Goal: Check status: Check status

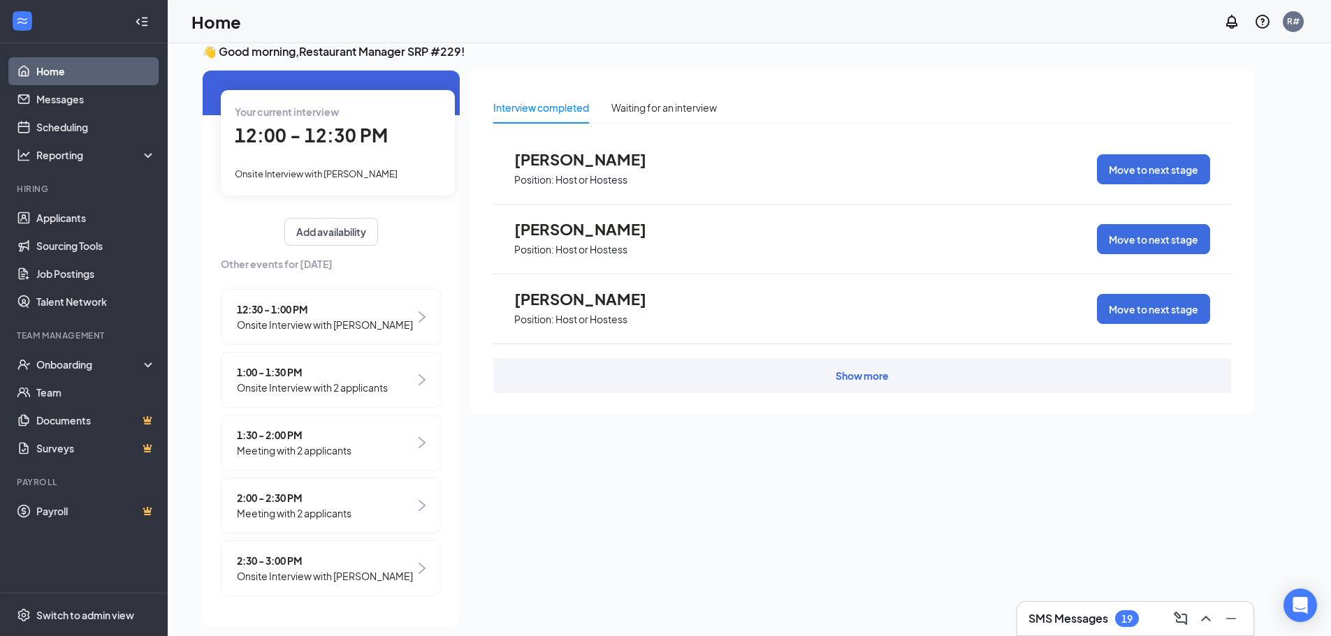
scroll to position [29, 0]
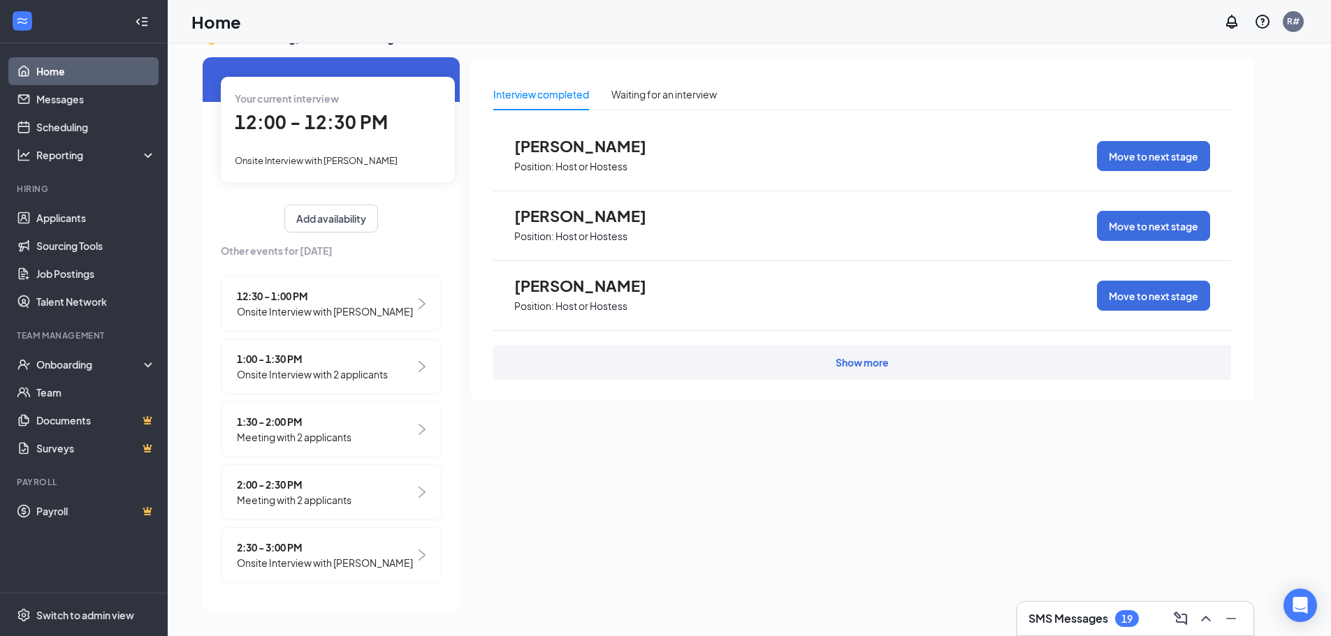
click at [376, 339] on div "1:00 - 1:30 PM Onsite Interview with 2 applicants" at bounding box center [331, 367] width 221 height 56
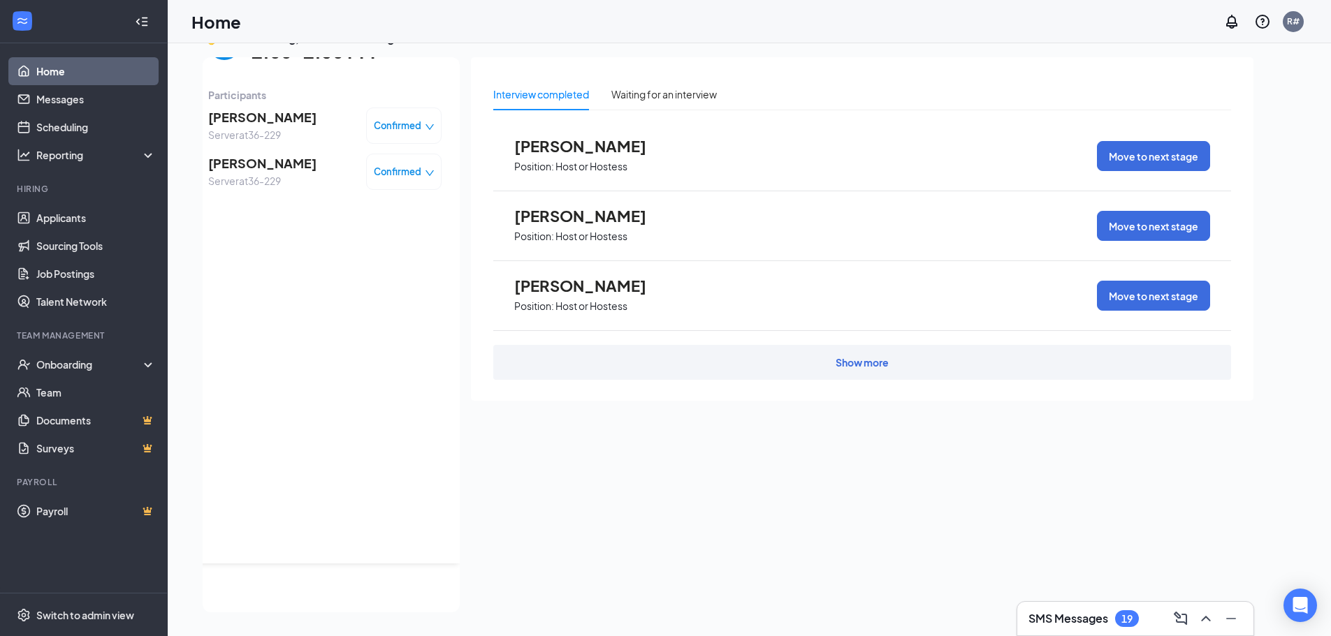
scroll to position [0, 0]
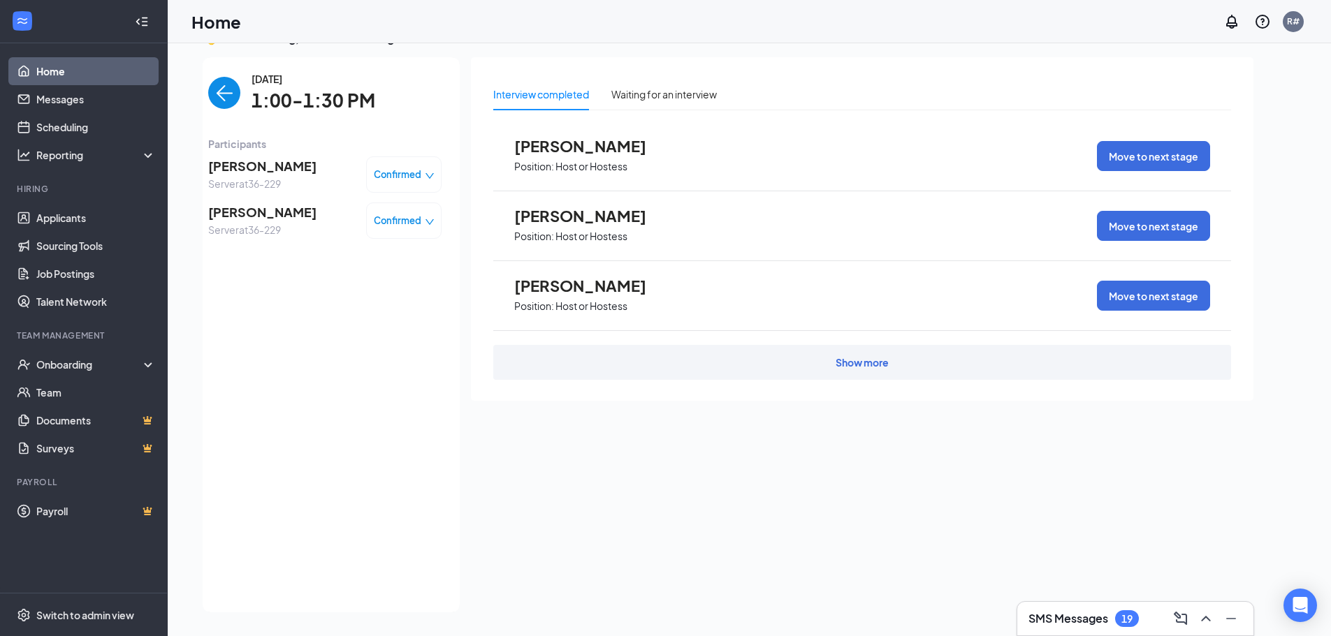
click at [219, 91] on img "back-button" at bounding box center [224, 93] width 32 height 32
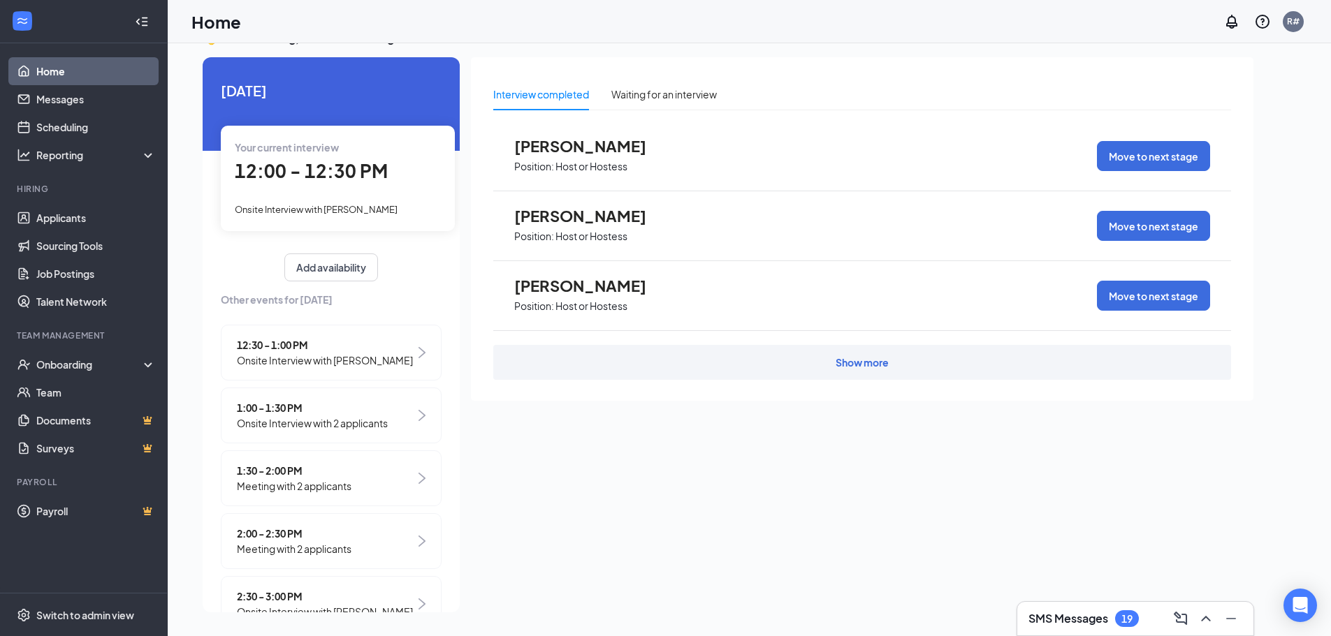
click at [324, 326] on div "12:30 - 1:00 PM Onsite Interview with [PERSON_NAME]" at bounding box center [331, 353] width 221 height 56
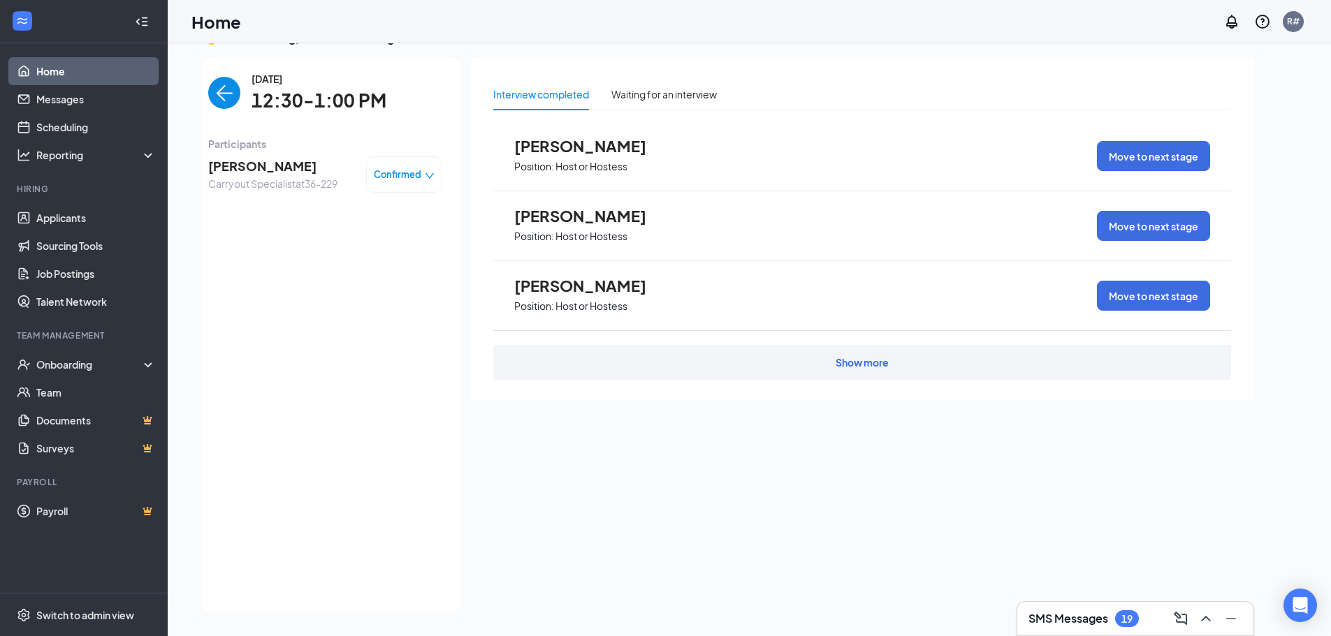
click at [217, 100] on img "back-button" at bounding box center [224, 93] width 32 height 32
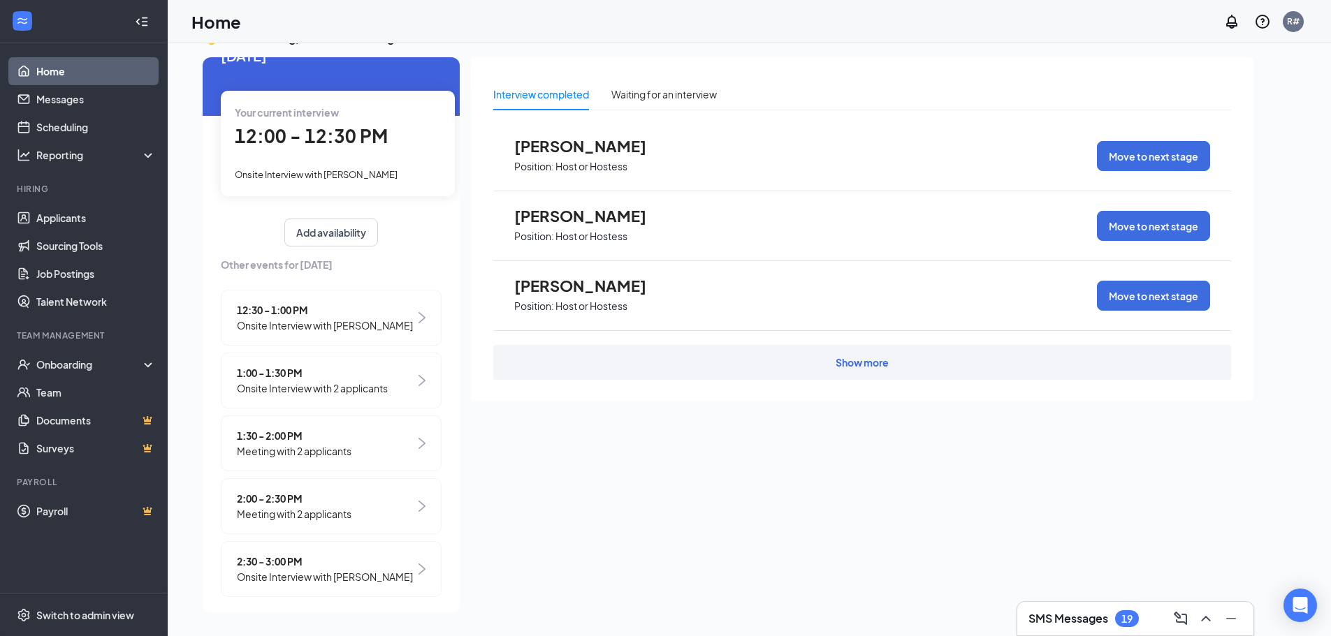
scroll to position [64, 0]
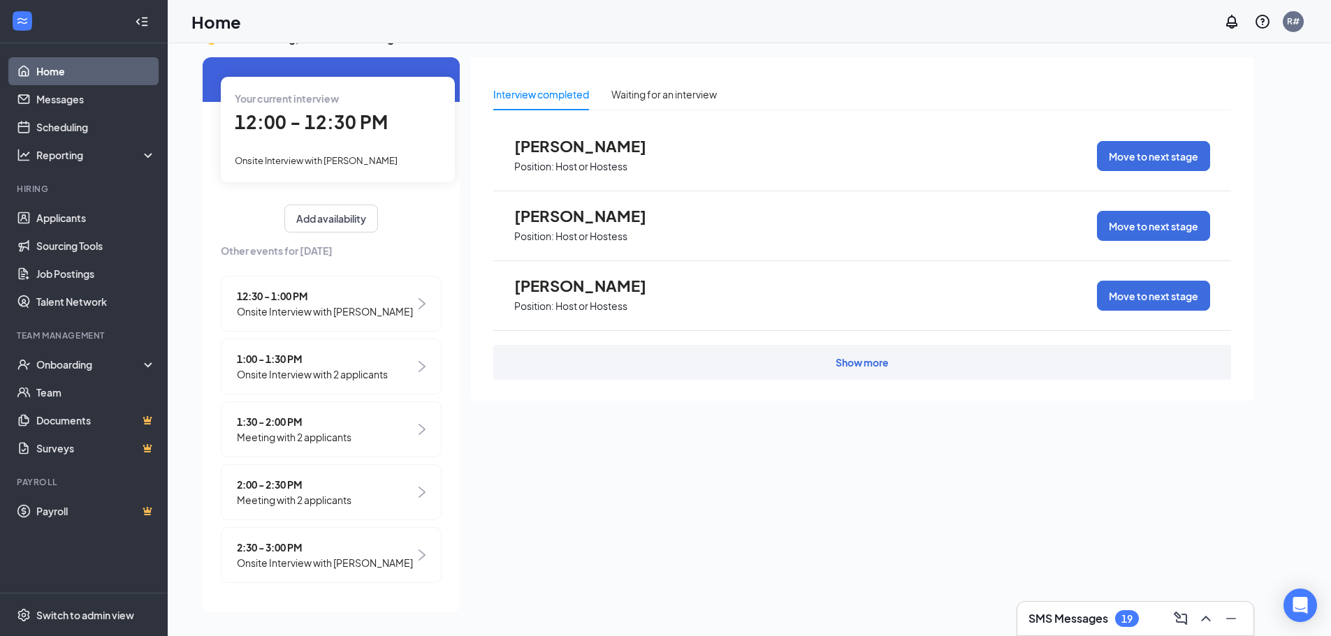
click at [312, 385] on div "12:30 - 1:00 PM Onsite Interview with [PERSON_NAME] 1:00 - 1:30 PM Onsite Inter…" at bounding box center [331, 433] width 221 height 314
click at [317, 414] on span "1:30 - 2:00 PM" at bounding box center [294, 421] width 115 height 15
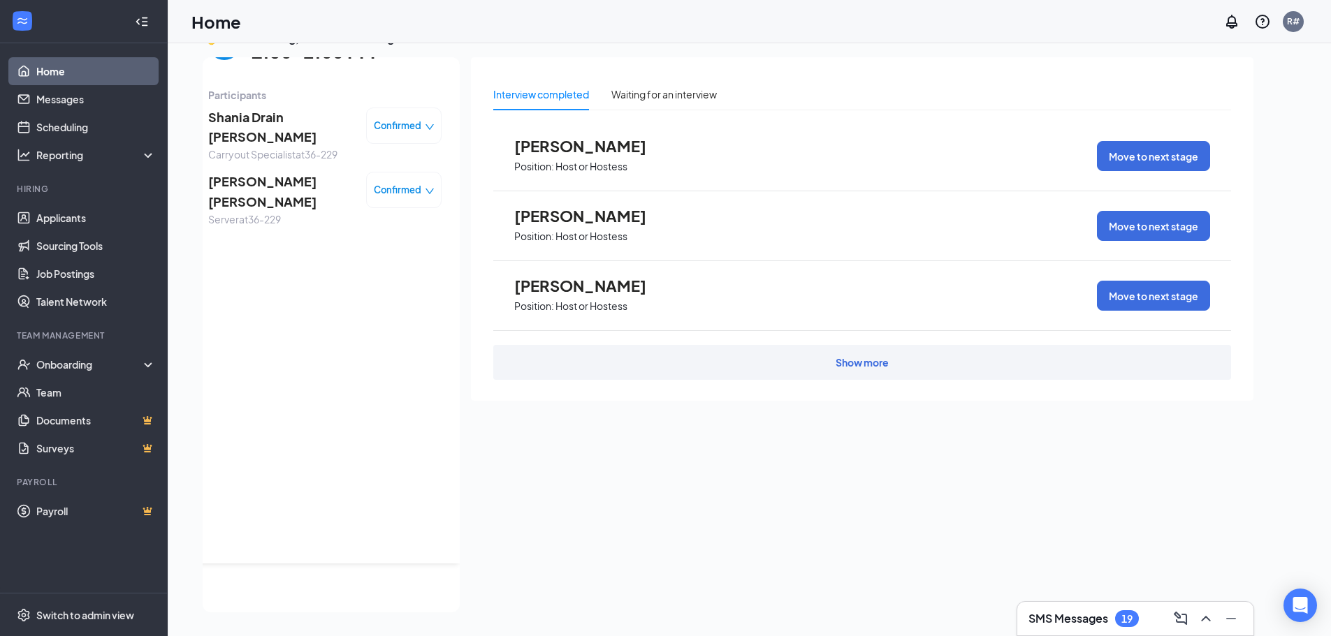
scroll to position [0, 0]
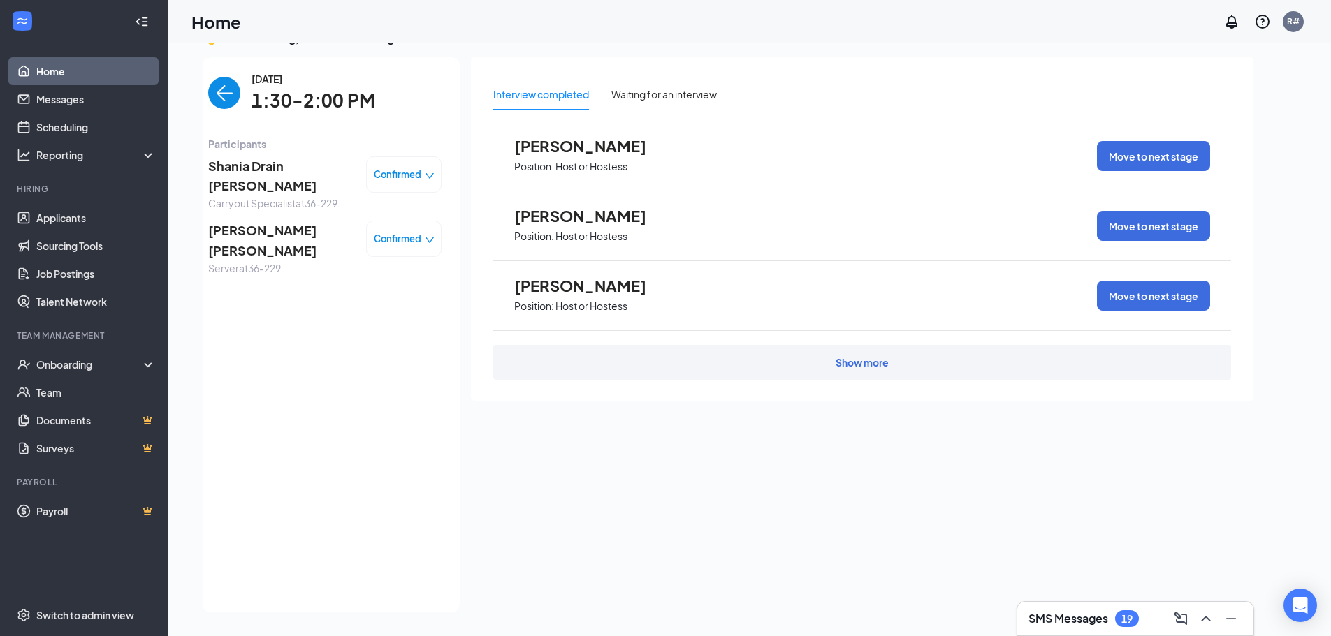
click at [218, 92] on img "back-button" at bounding box center [224, 93] width 32 height 32
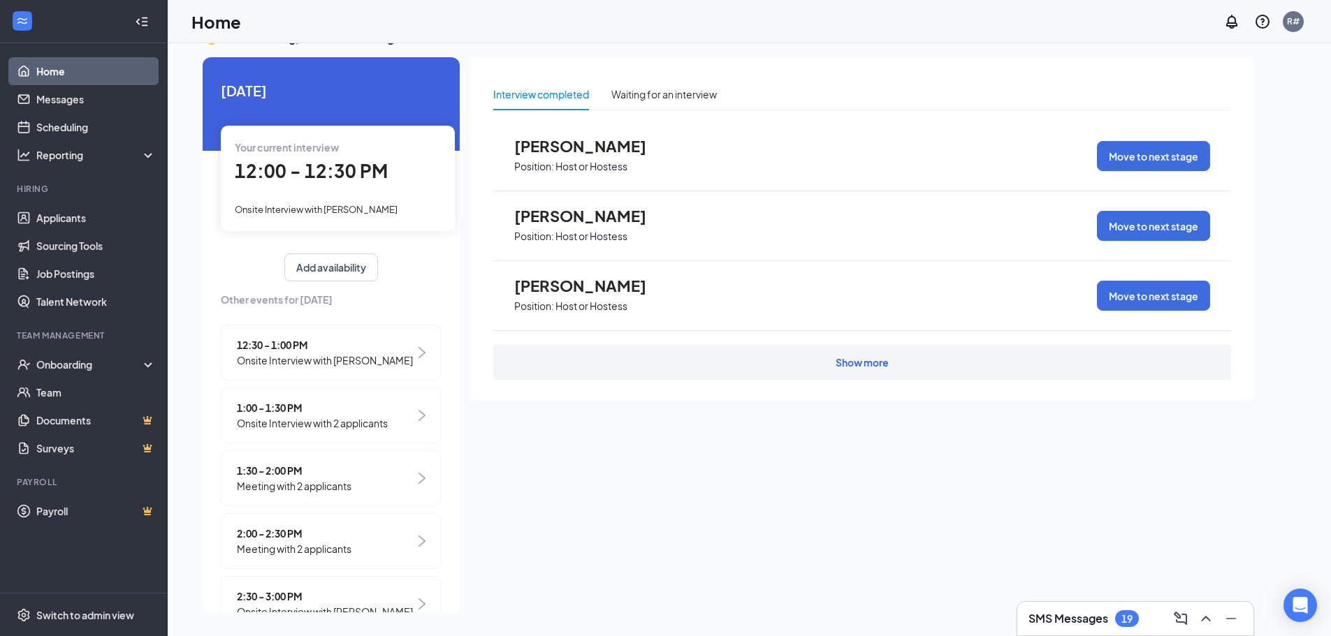
click at [307, 391] on div "1:00 - 1:30 PM Onsite Interview with 2 applicants" at bounding box center [331, 416] width 221 height 56
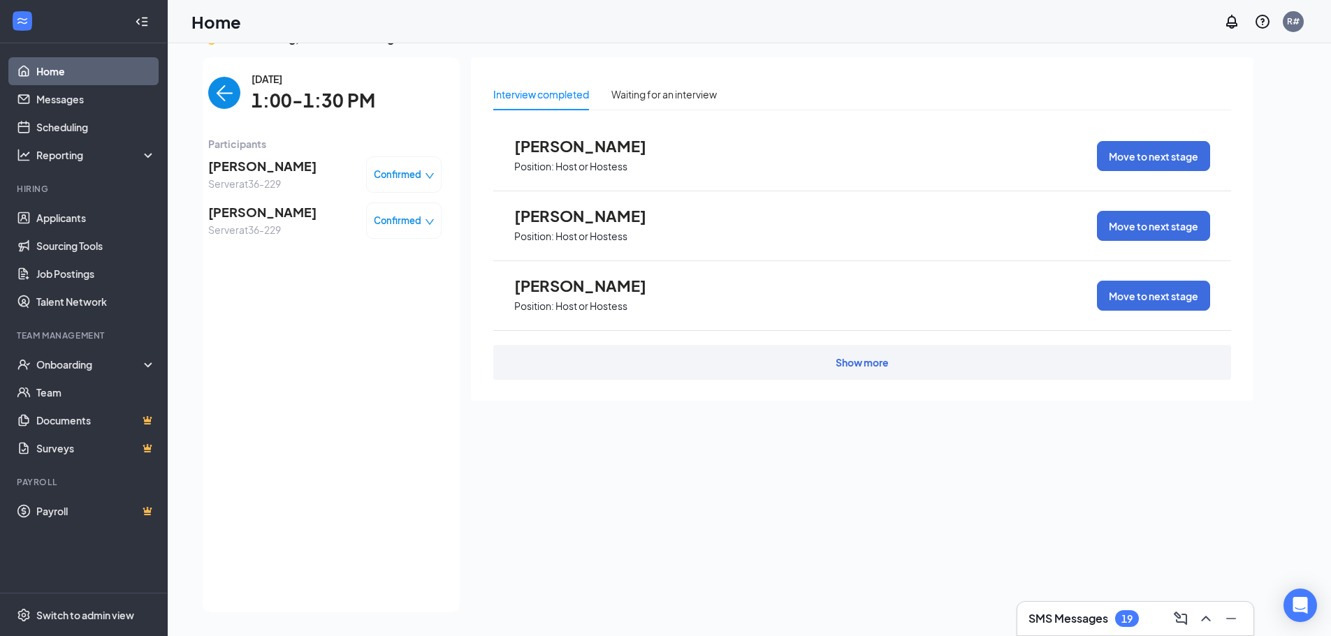
click at [220, 92] on img "back-button" at bounding box center [224, 93] width 32 height 32
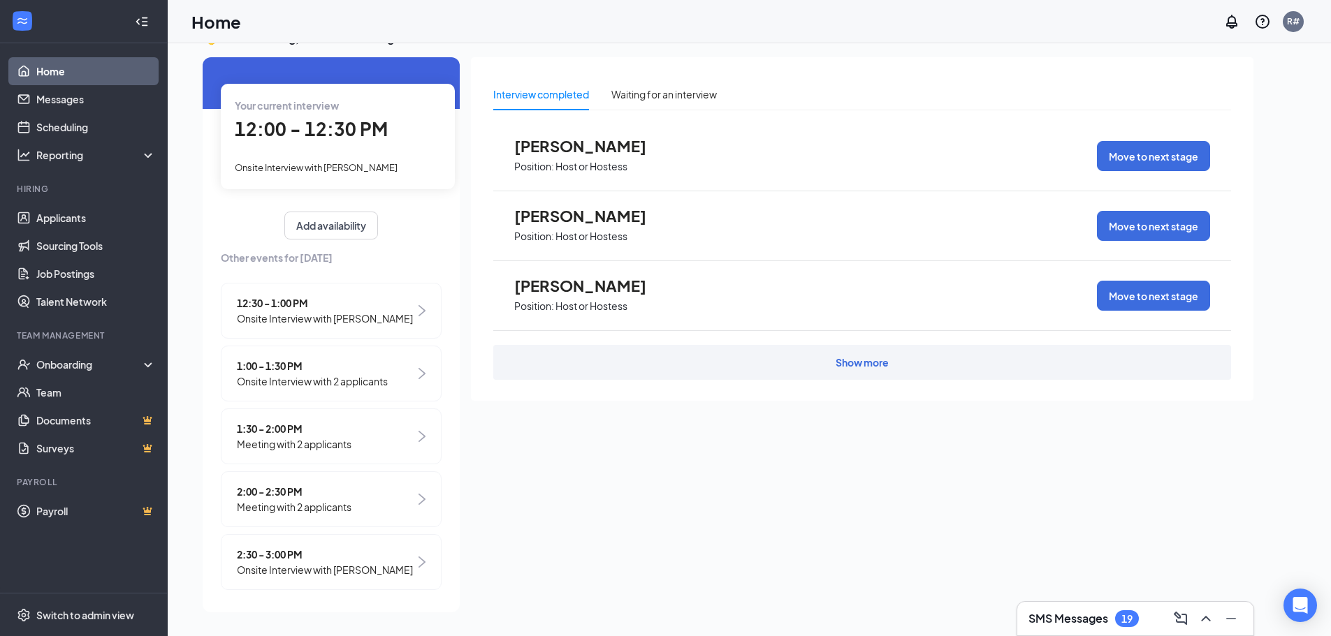
scroll to position [64, 0]
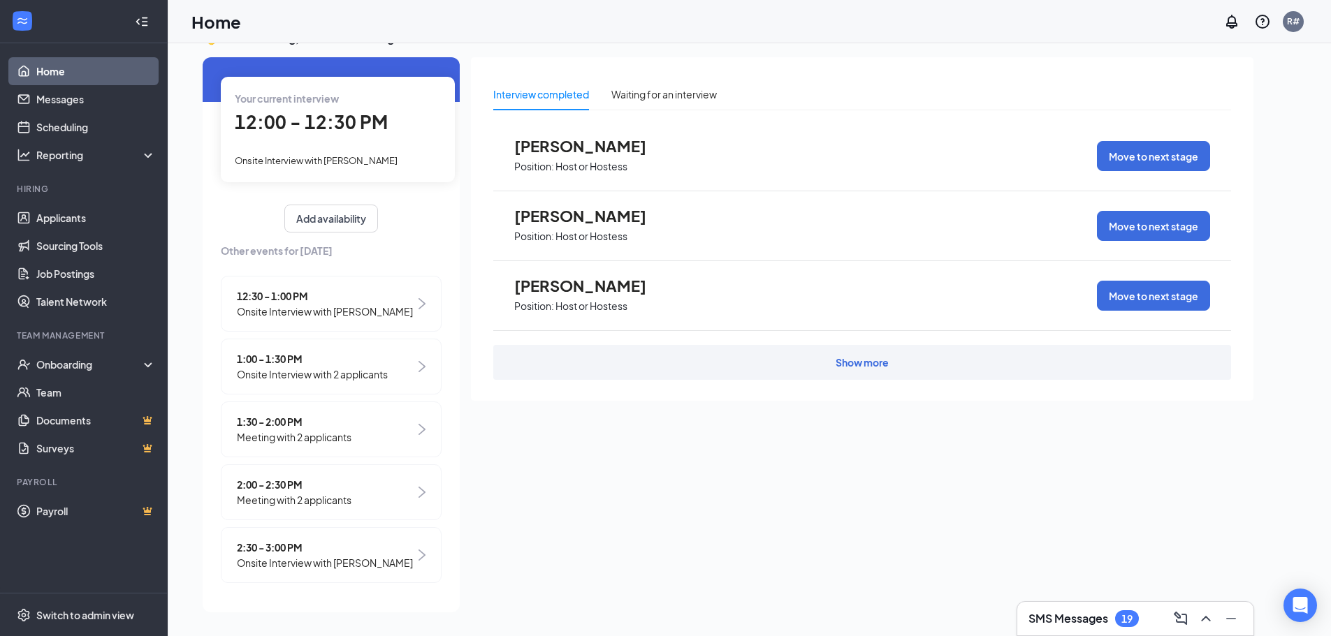
click at [340, 493] on span "Meeting with 2 applicants" at bounding box center [294, 500] width 115 height 15
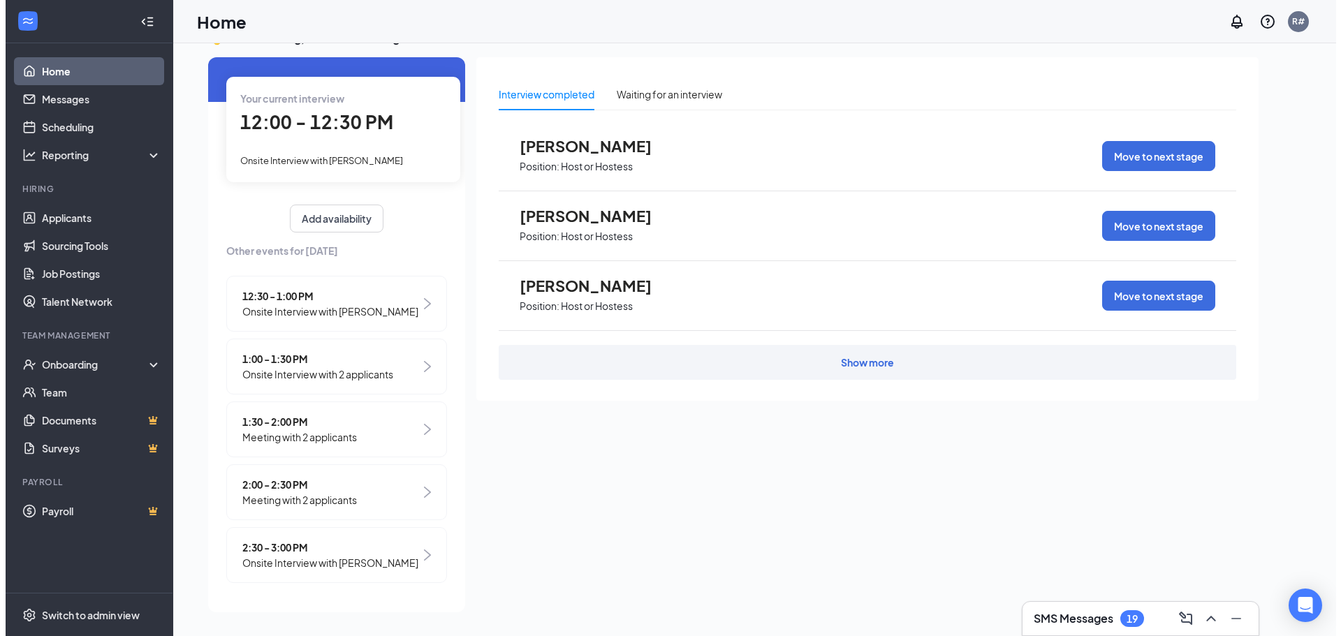
scroll to position [0, 0]
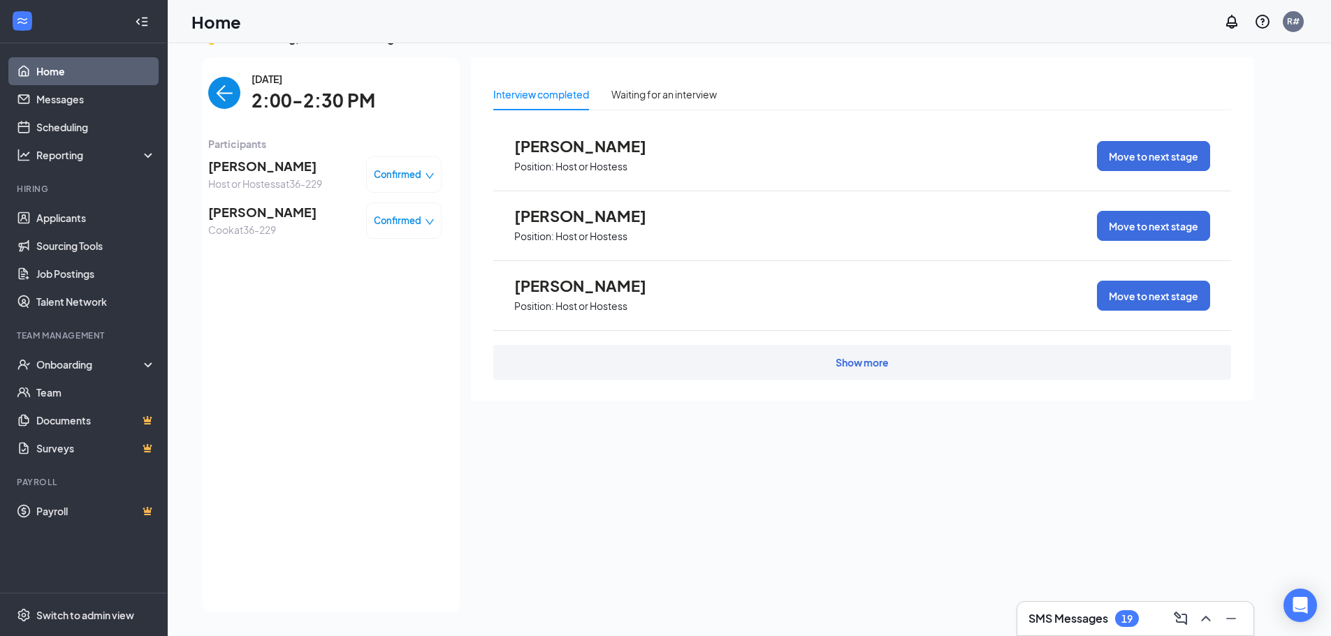
click at [247, 170] on span "[PERSON_NAME]" at bounding box center [265, 166] width 114 height 20
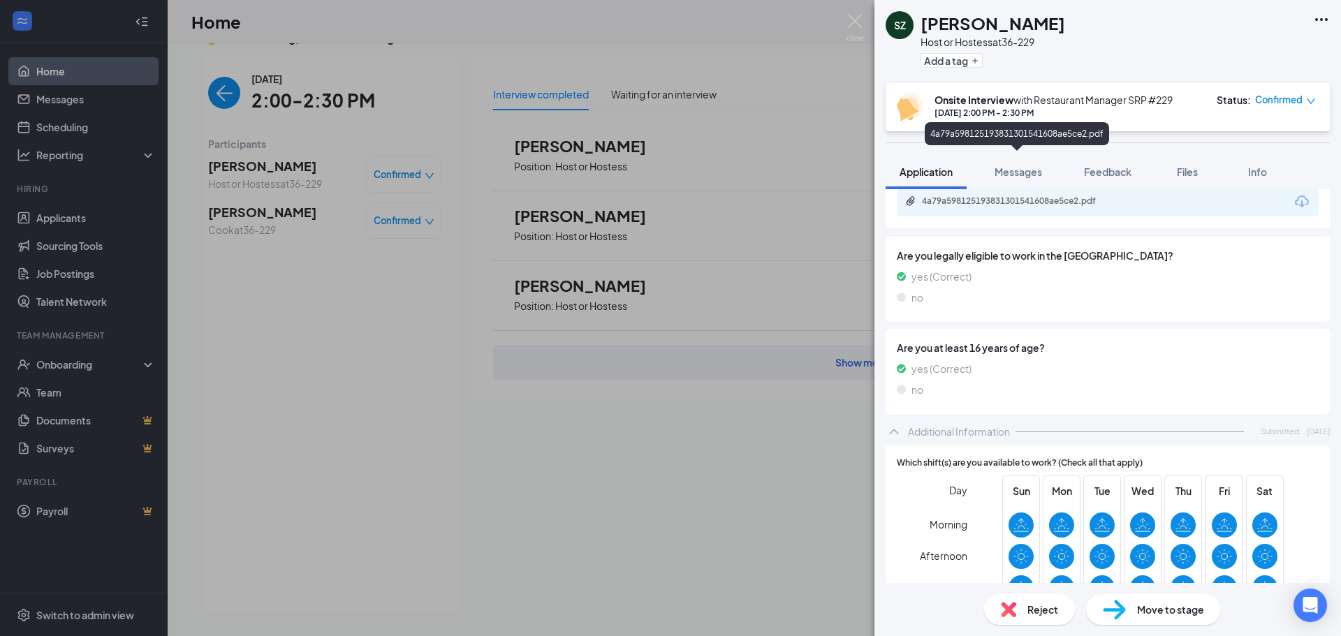
scroll to position [279, 0]
